Goal: Navigation & Orientation: Find specific page/section

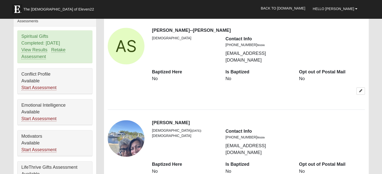
scroll to position [261, 0]
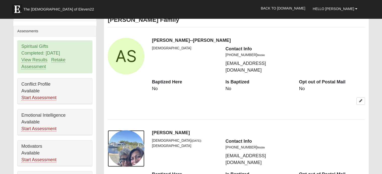
click at [127, 144] on div "View Fullsize Photo" at bounding box center [126, 148] width 37 height 37
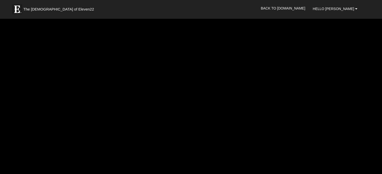
scroll to position [30, 0]
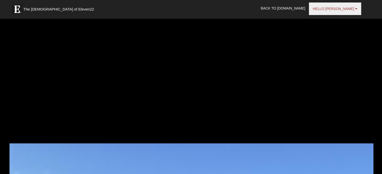
click at [353, 7] on span "Hello [PERSON_NAME]" at bounding box center [332, 9] width 41 height 4
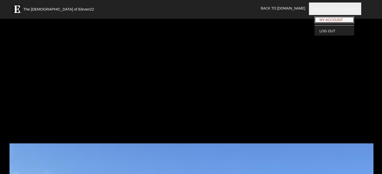
click at [339, 19] on link "My Account" at bounding box center [334, 20] width 40 height 7
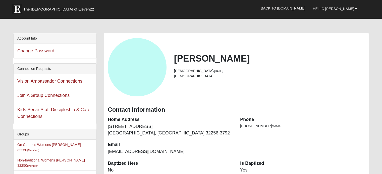
scroll to position [10, 0]
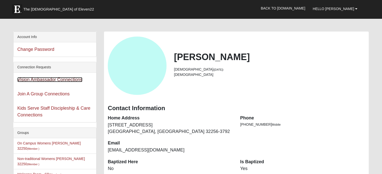
click at [66, 81] on link "Vision Ambassador Connections" at bounding box center [49, 79] width 65 height 5
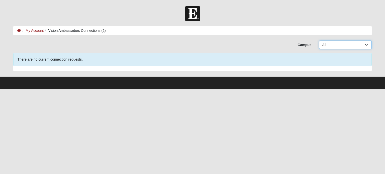
click at [346, 46] on select "All Arlington Baymeadows Eleven22 Online Fleming Island Jesup Mandarin North Ja…" at bounding box center [345, 45] width 53 height 9
select select "3"
click at [319, 41] on select "All Arlington Baymeadows Eleven22 Online Fleming Island Jesup Mandarin North Ja…" at bounding box center [345, 45] width 53 height 9
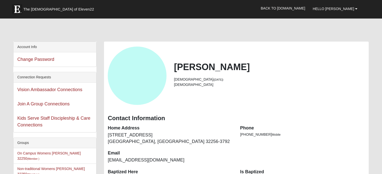
scroll to position [10, 0]
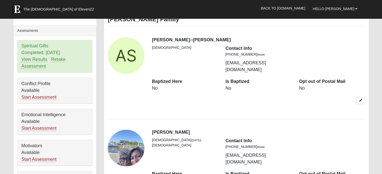
scroll to position [261, 0]
